Goal: Check status: Check status

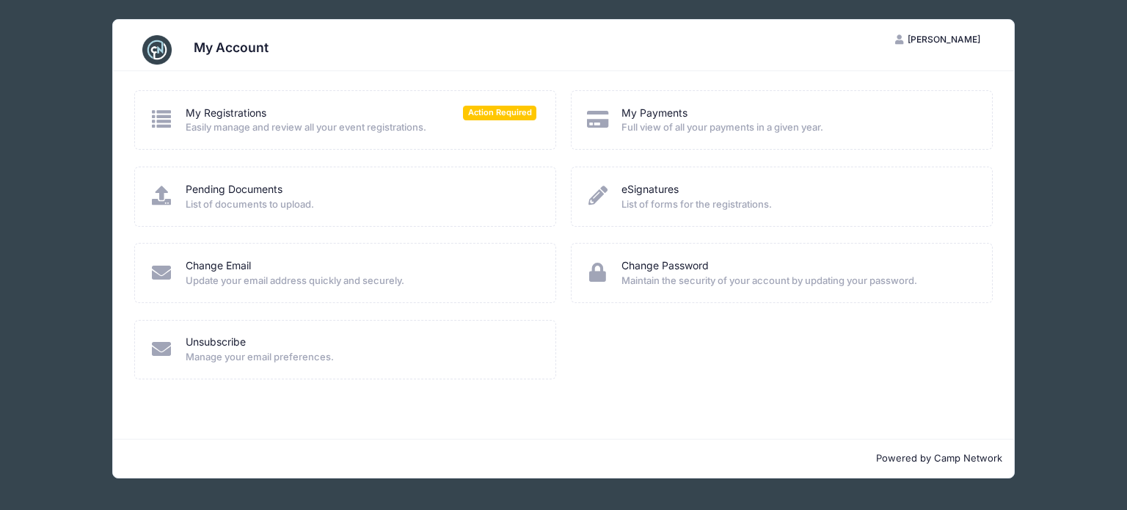
click at [281, 111] on div "My Registrations Action Required" at bounding box center [361, 113] width 351 height 15
click at [496, 111] on span "Action Required" at bounding box center [499, 113] width 73 height 14
click at [203, 114] on link "My Registrations" at bounding box center [226, 113] width 81 height 15
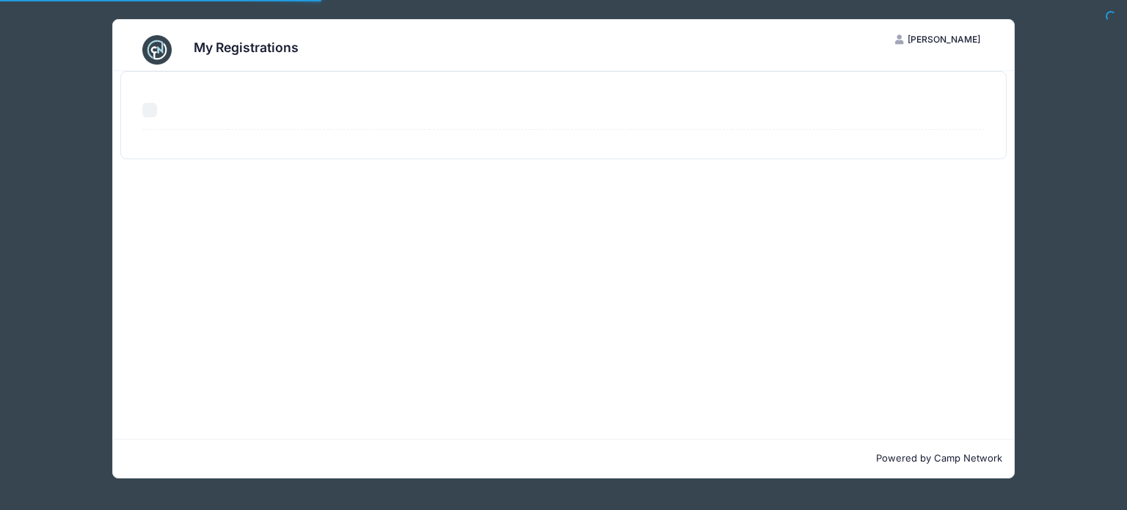
select select "50"
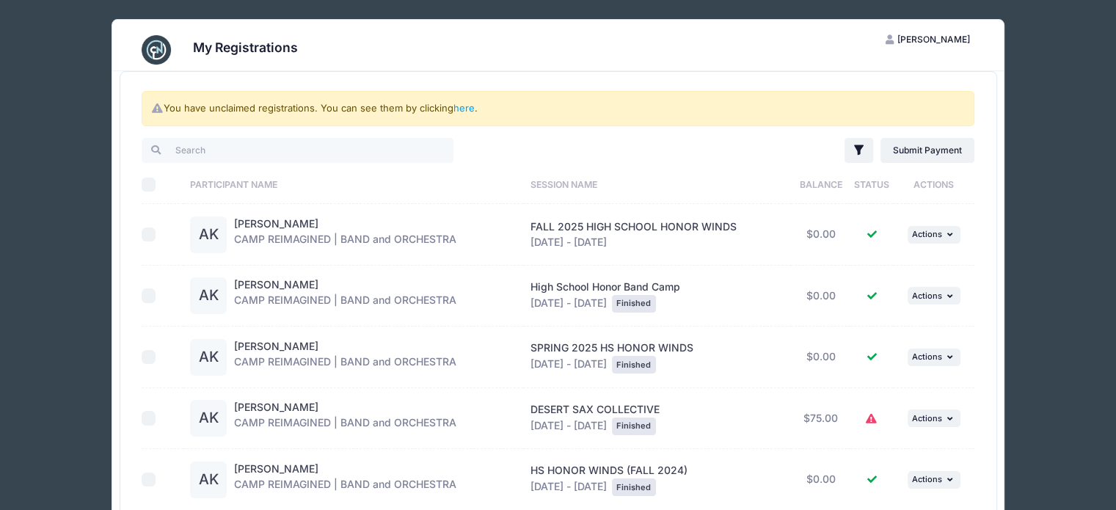
click at [873, 419] on icon at bounding box center [871, 419] width 12 height 0
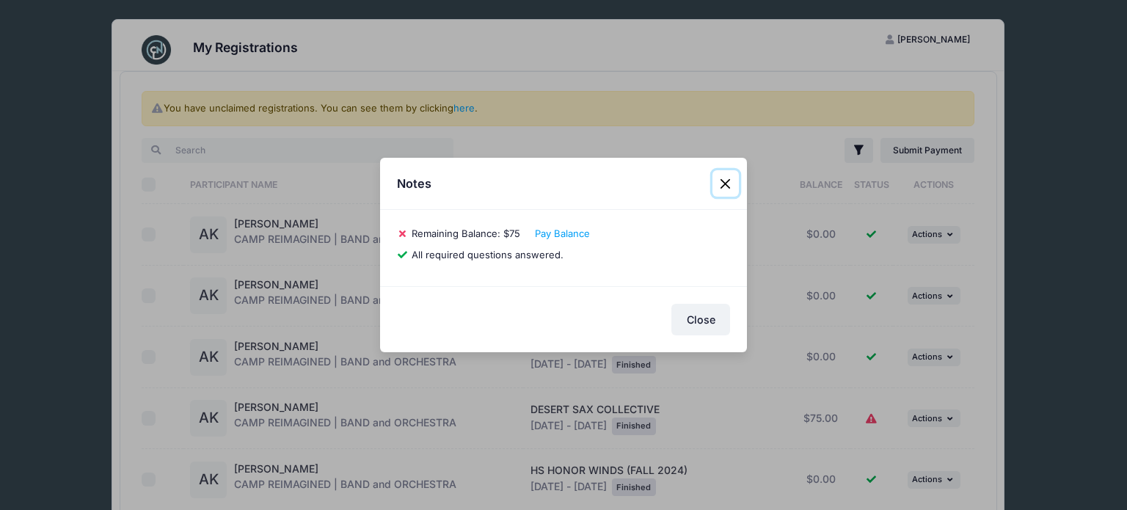
click at [718, 179] on button "Close" at bounding box center [725, 183] width 26 height 26
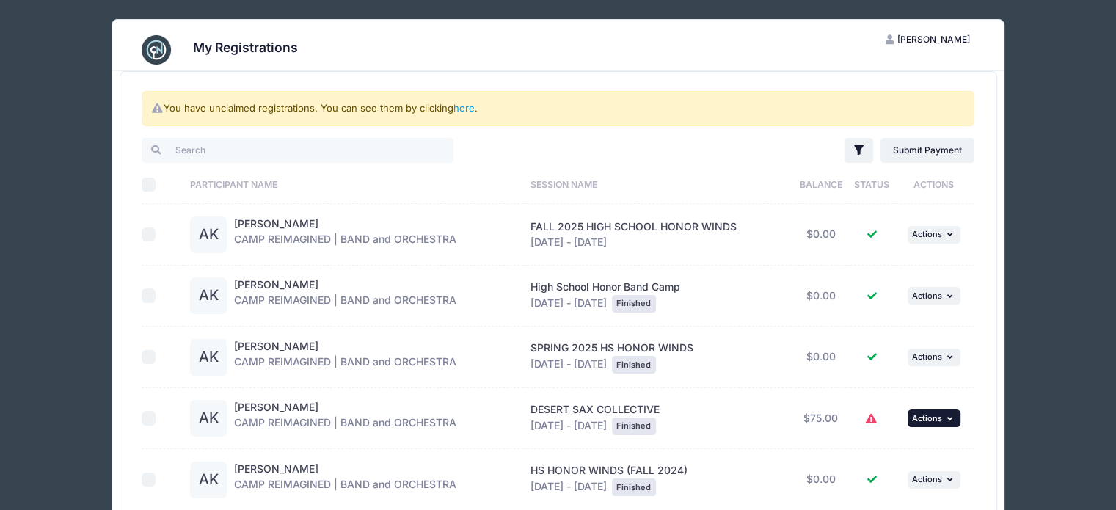
click at [943, 417] on button "... Actions" at bounding box center [933, 418] width 53 height 18
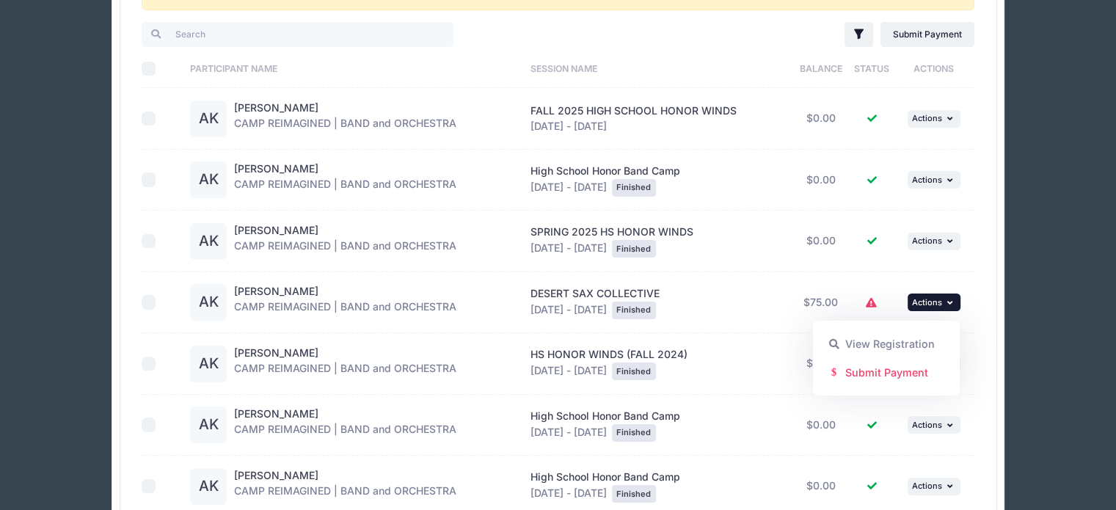
scroll to position [147, 0]
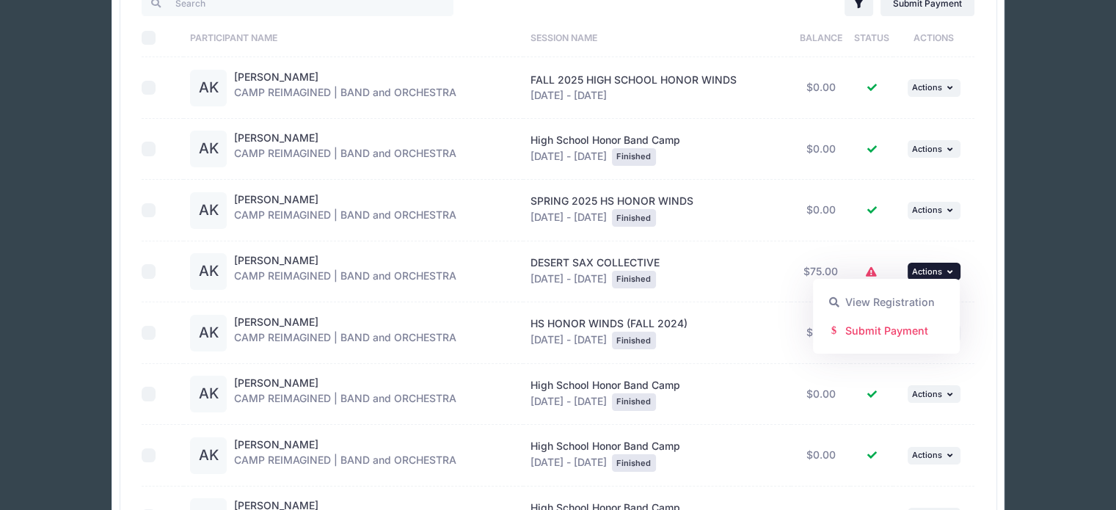
click at [995, 307] on div "You have unclaimed registrations. You can see them by clicking here . Filter Fi…" at bounding box center [558, 269] width 876 height 688
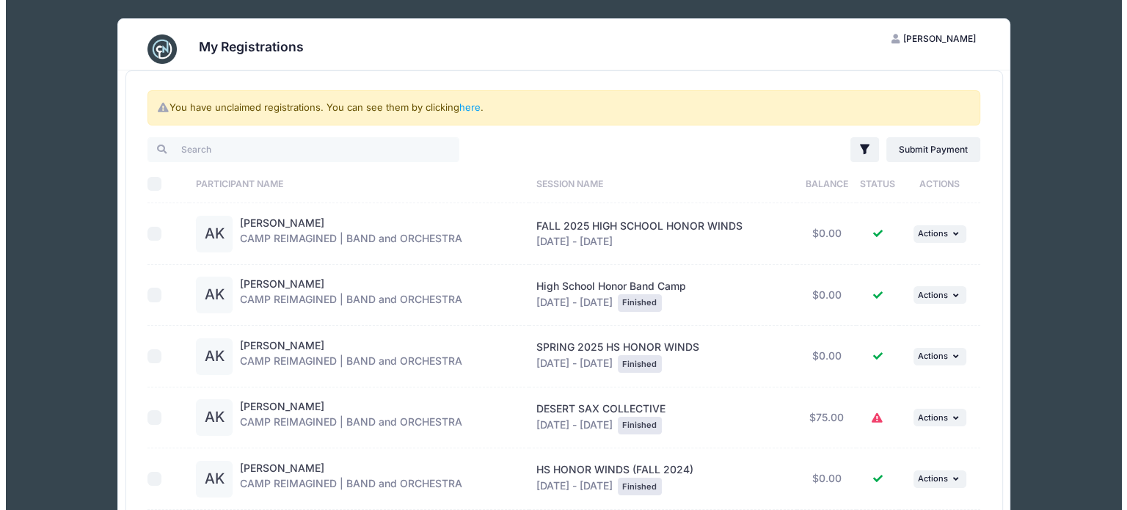
scroll to position [0, 0]
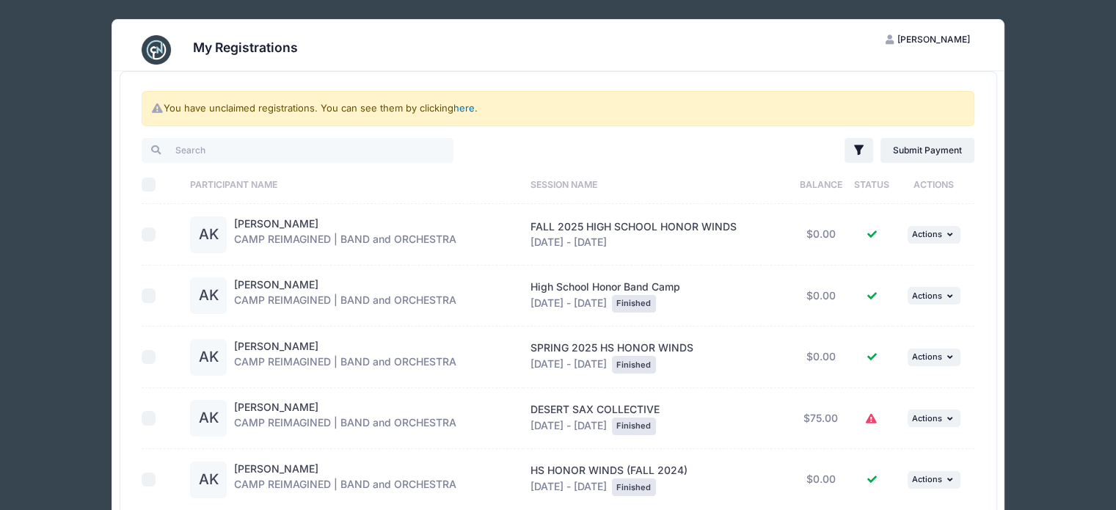
click at [461, 106] on link "here" at bounding box center [463, 108] width 21 height 12
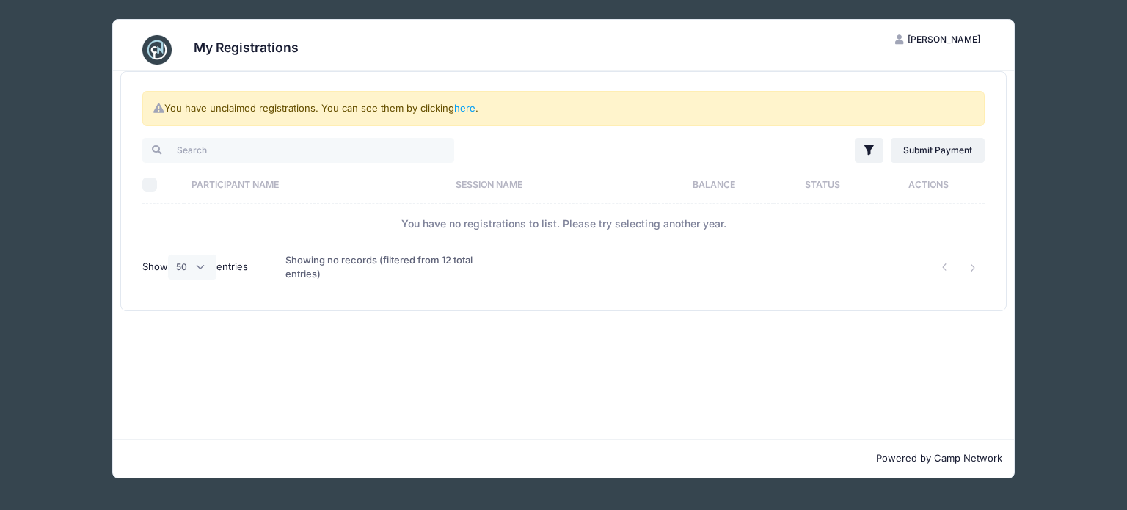
click at [956, 37] on span "[PERSON_NAME]" at bounding box center [943, 39] width 73 height 11
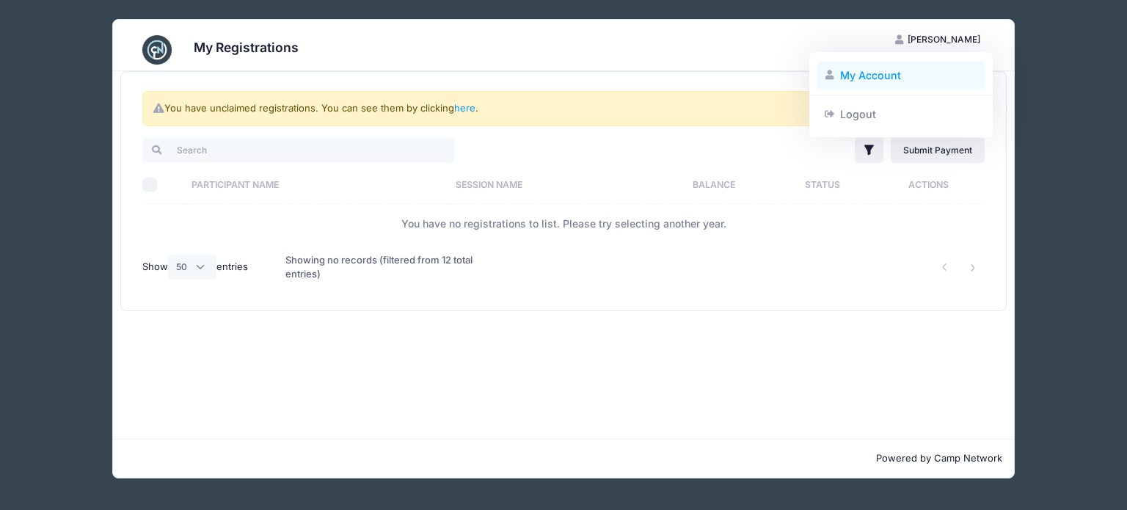
click at [884, 73] on link "My Account" at bounding box center [900, 76] width 169 height 28
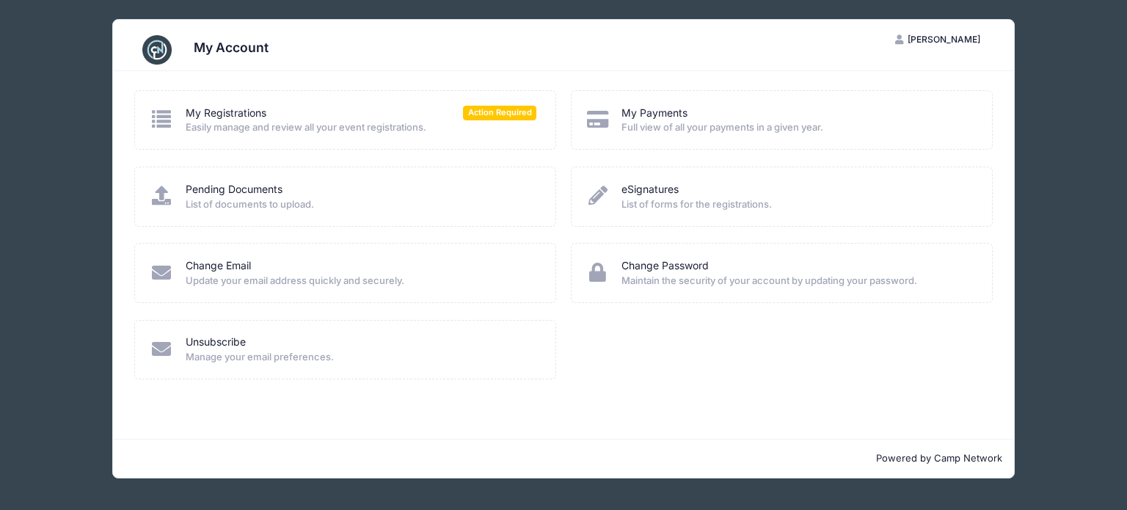
click at [675, 125] on span "Full view of all your payments in a given year." at bounding box center [796, 127] width 351 height 15
click at [235, 117] on link "My Registrations" at bounding box center [226, 113] width 81 height 15
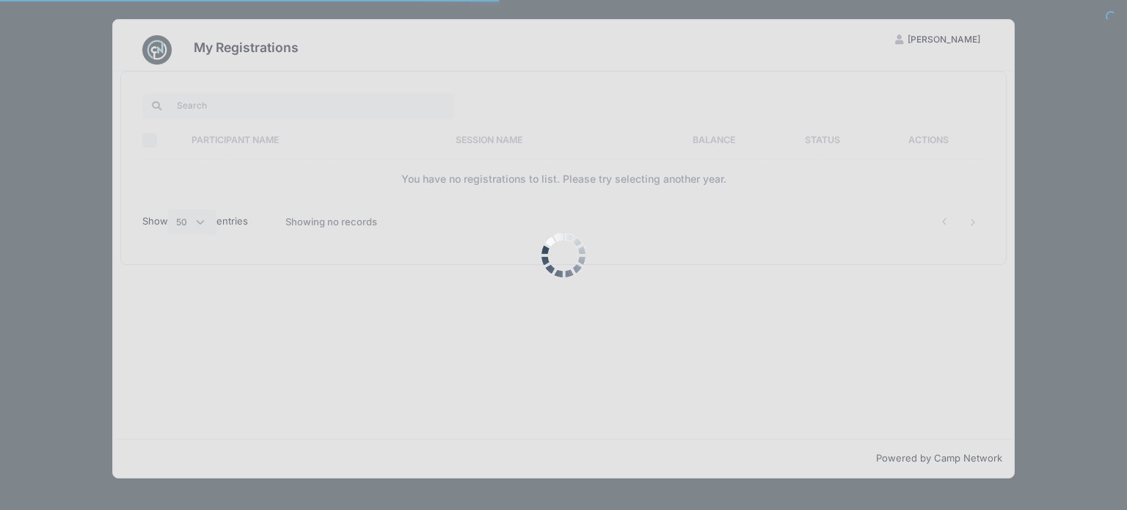
select select "50"
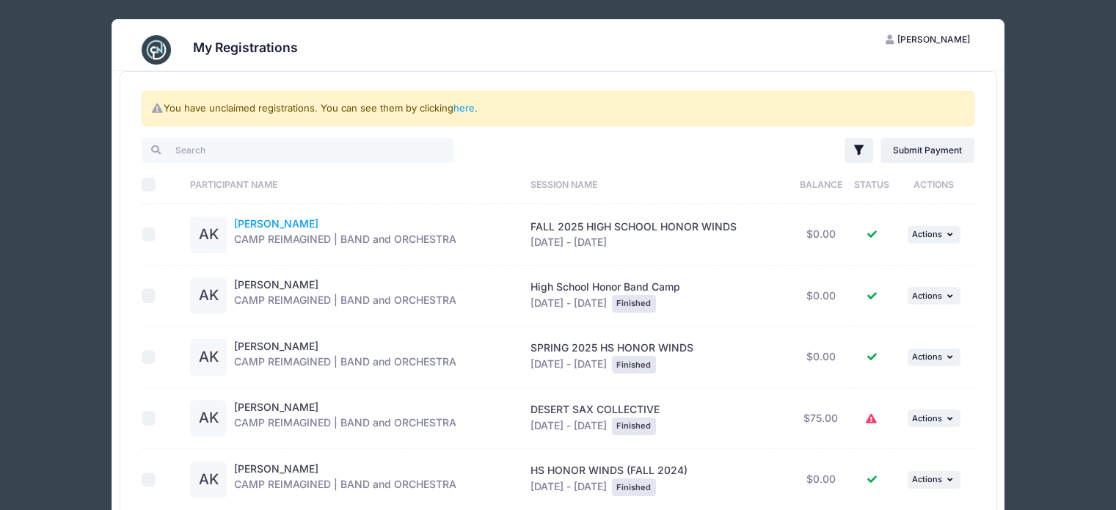
click at [264, 219] on link "Axel Kelley" at bounding box center [276, 223] width 84 height 12
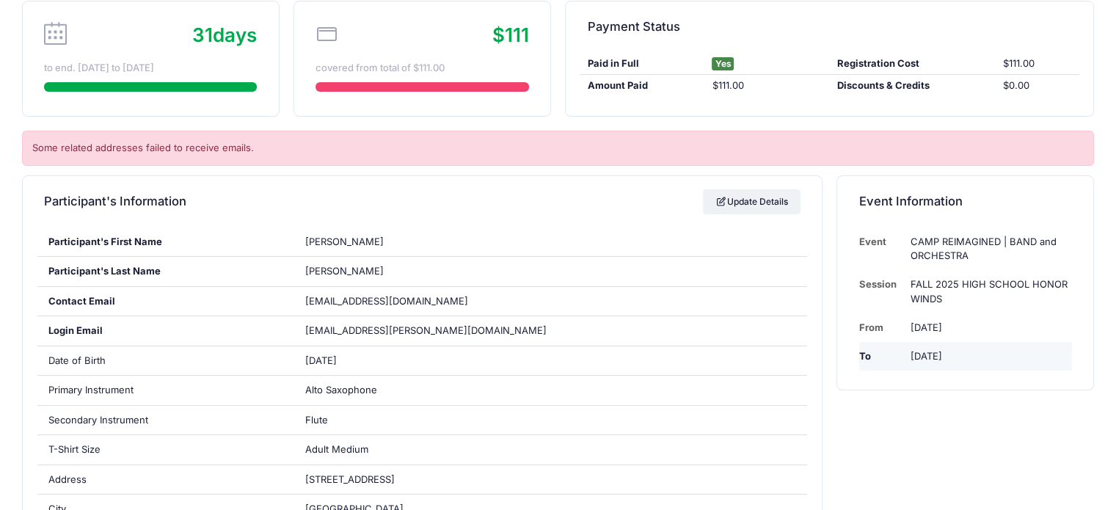
scroll to position [147, 0]
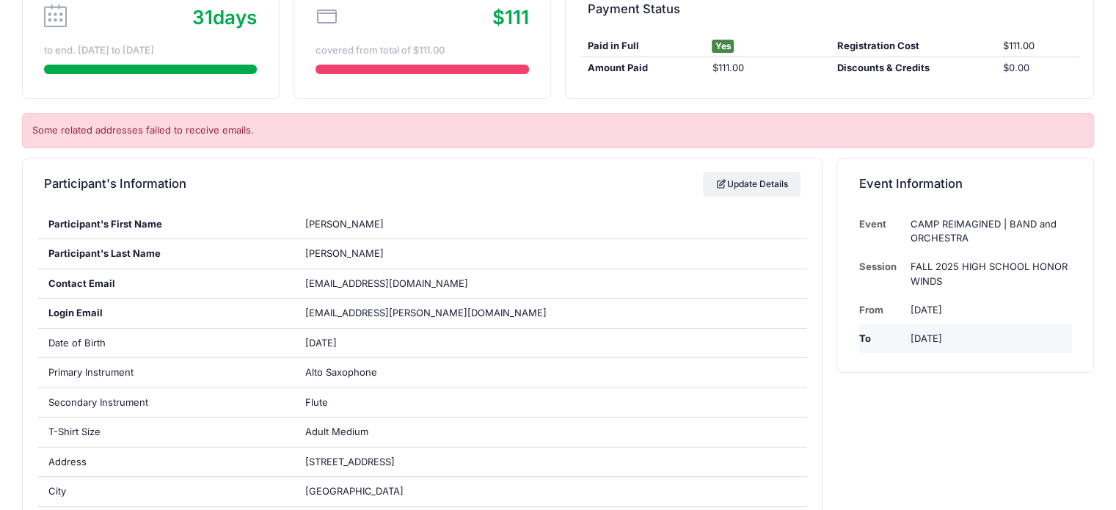
click at [933, 339] on td "[DATE]" at bounding box center [987, 338] width 168 height 29
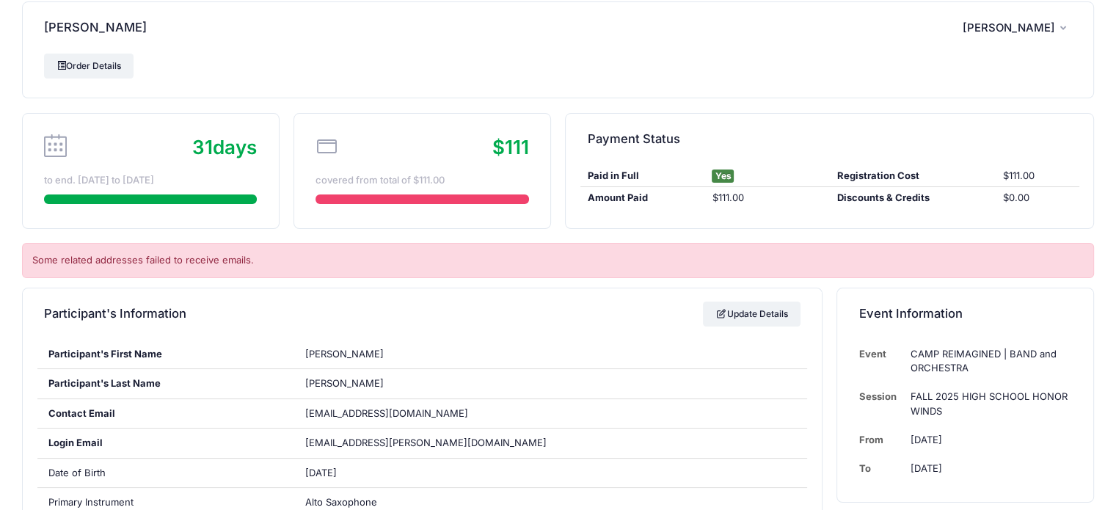
scroll to position [0, 0]
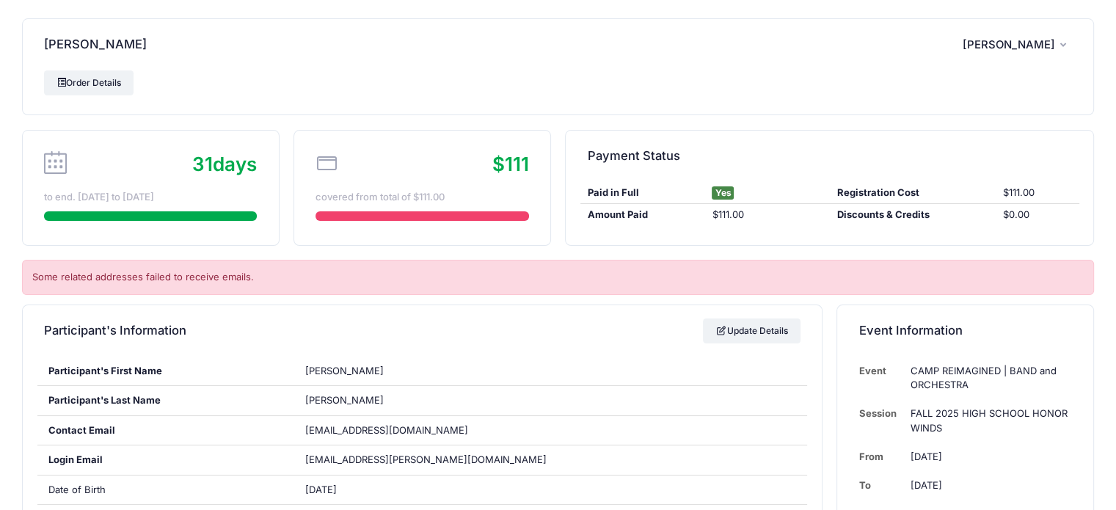
click at [1047, 43] on span "[PERSON_NAME]" at bounding box center [1008, 44] width 92 height 13
click at [957, 124] on link "Logout" at bounding box center [980, 123] width 169 height 28
